Goal: Task Accomplishment & Management: Complete application form

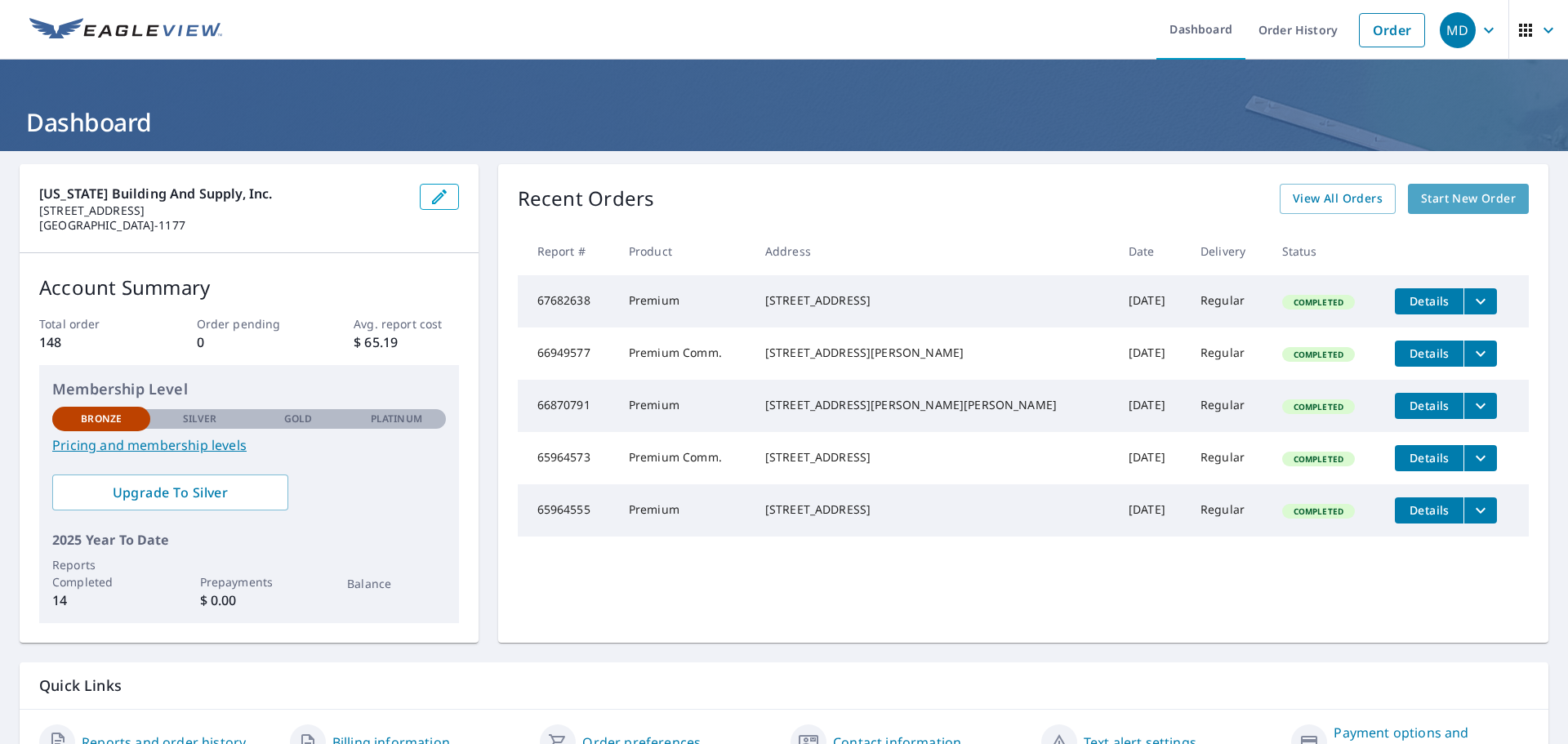
click at [1468, 196] on span "Start New Order" at bounding box center [1468, 198] width 95 height 20
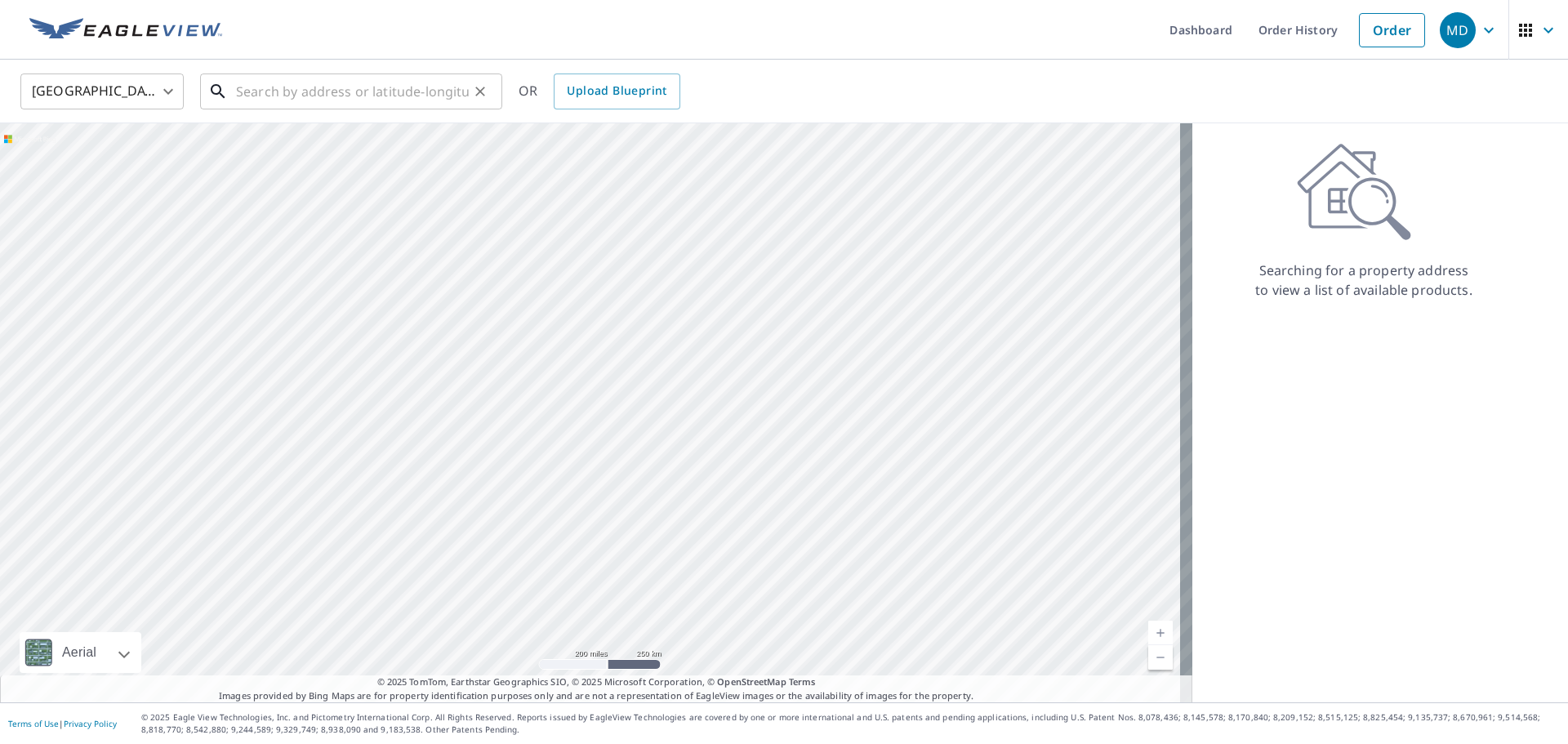
click at [443, 93] on input "text" at bounding box center [352, 91] width 233 height 45
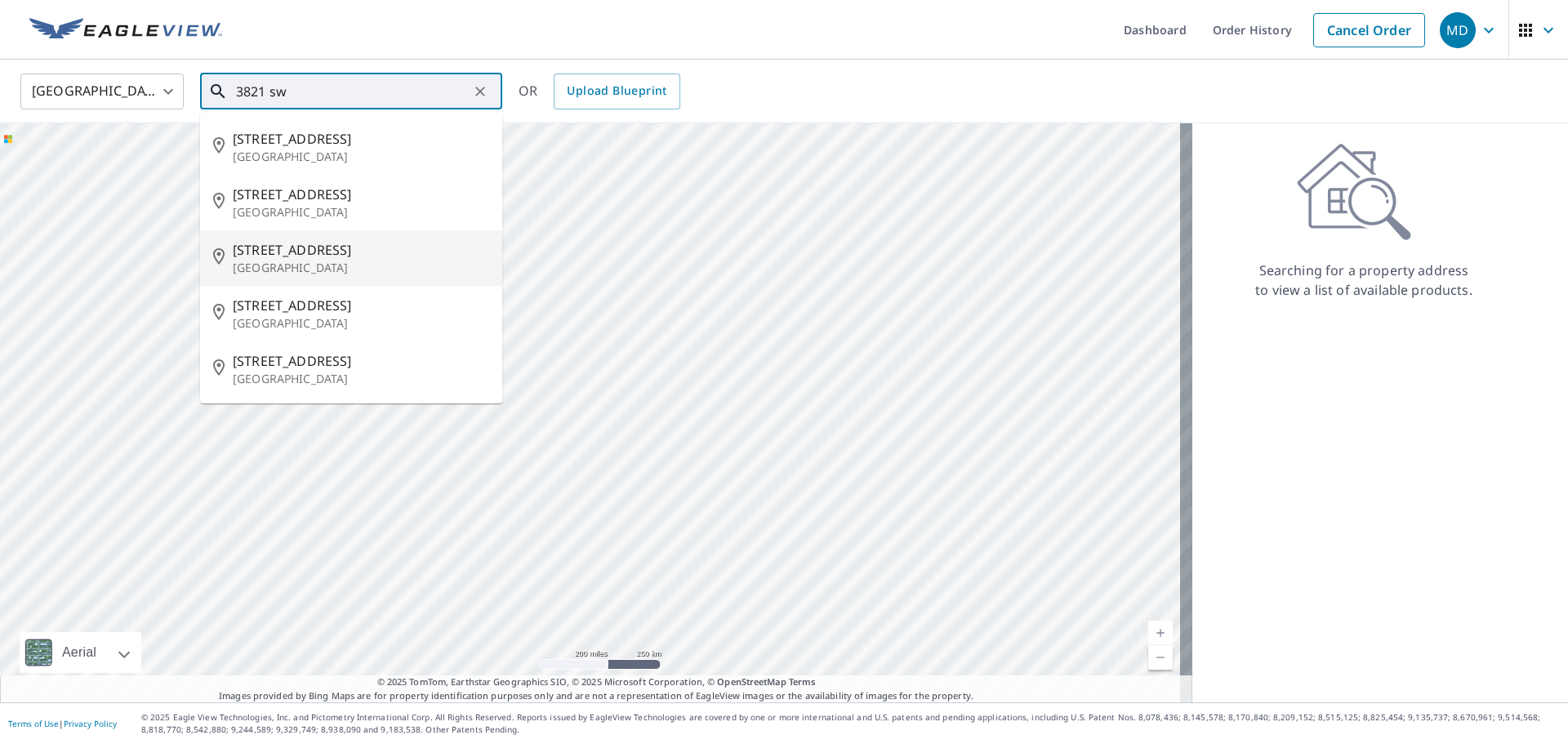
click at [289, 266] on p "[GEOGRAPHIC_DATA]" at bounding box center [361, 267] width 257 height 16
type input "[STREET_ADDRESS]"
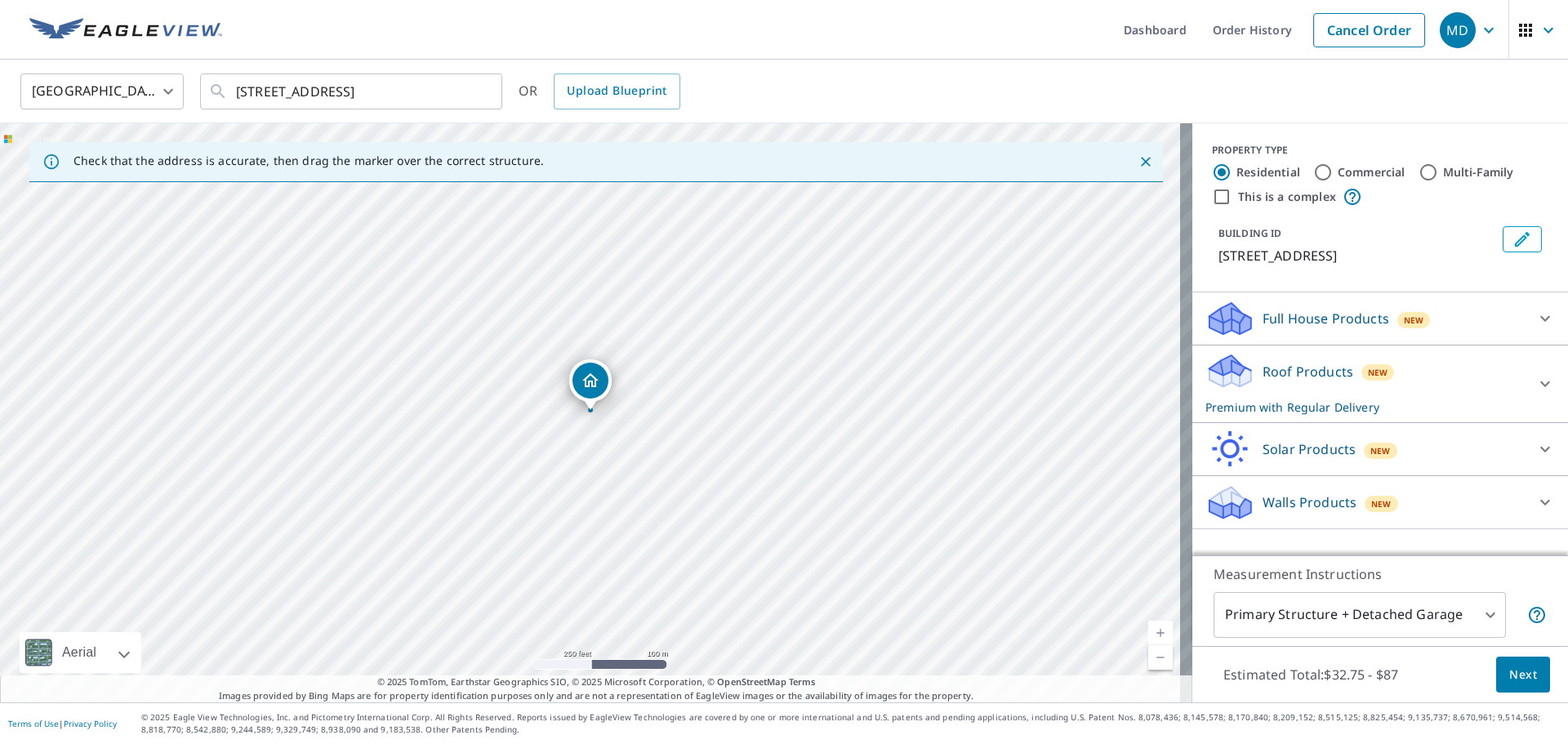
click at [1512, 672] on span "Next" at bounding box center [1523, 675] width 28 height 20
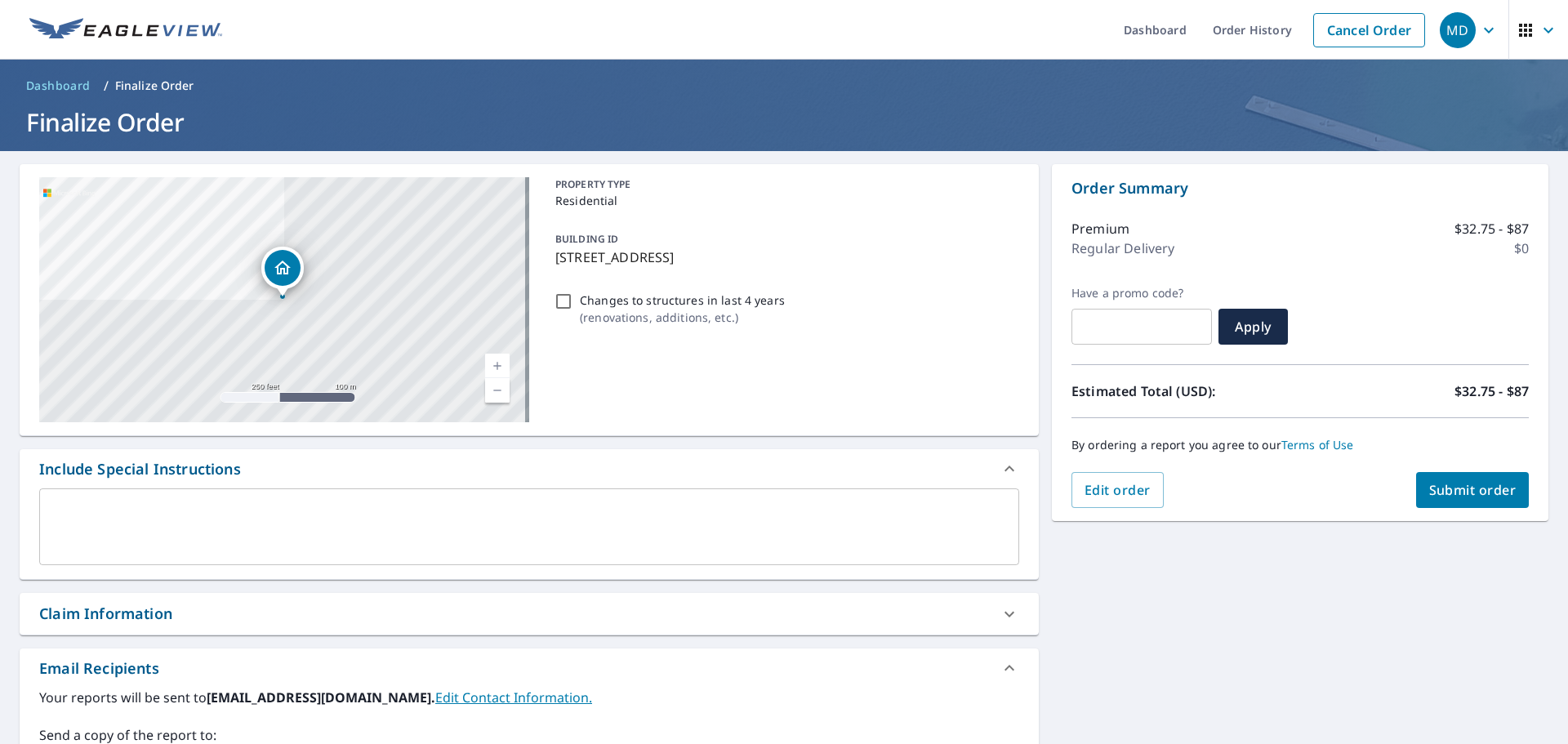
click at [559, 303] on input "Changes to structures in last 4 years ( renovations, additions, etc. )" at bounding box center [564, 301] width 19 height 19
checkbox input "true"
click at [1443, 494] on span "Submit order" at bounding box center [1472, 489] width 88 height 18
